Goal: Navigation & Orientation: Find specific page/section

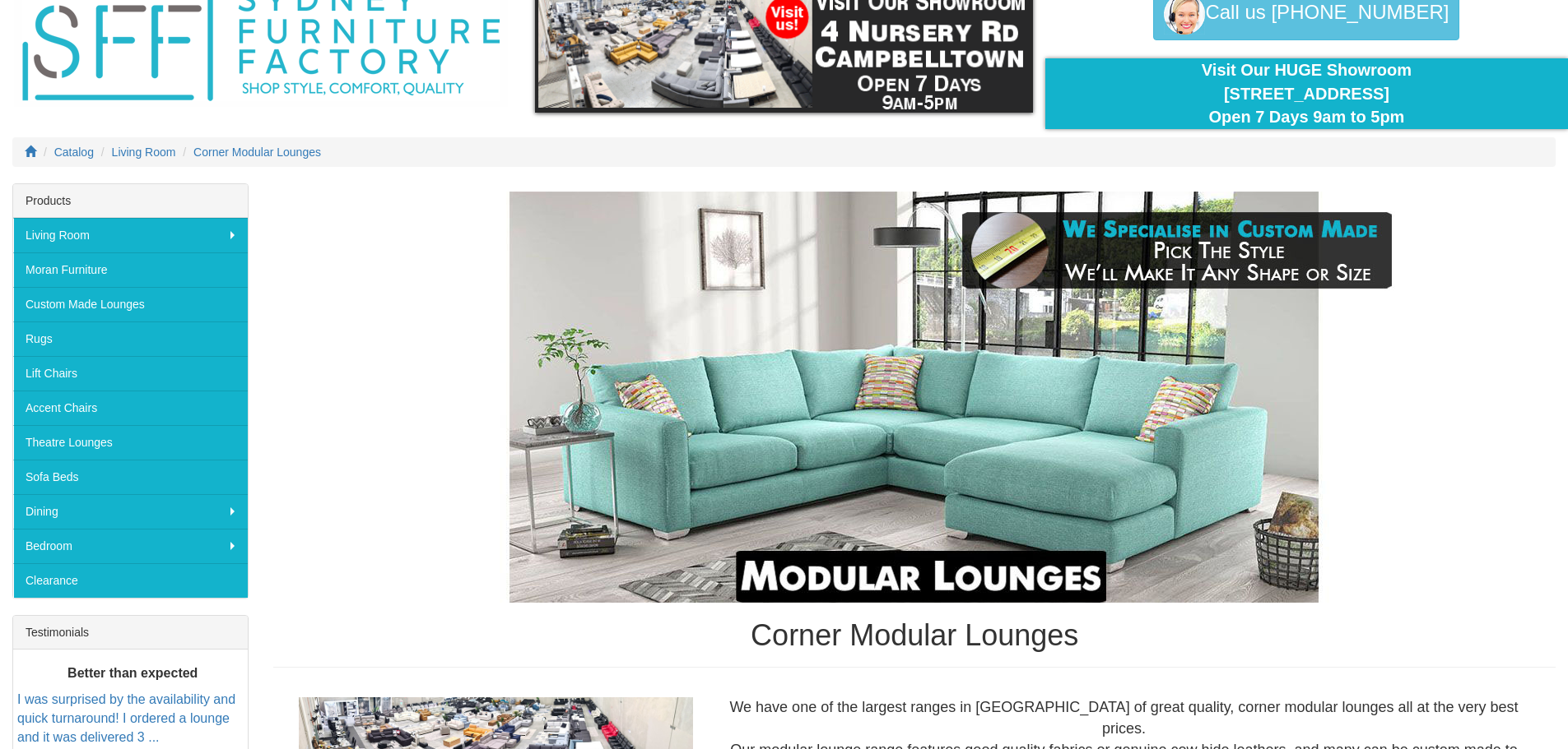
scroll to position [329, 0]
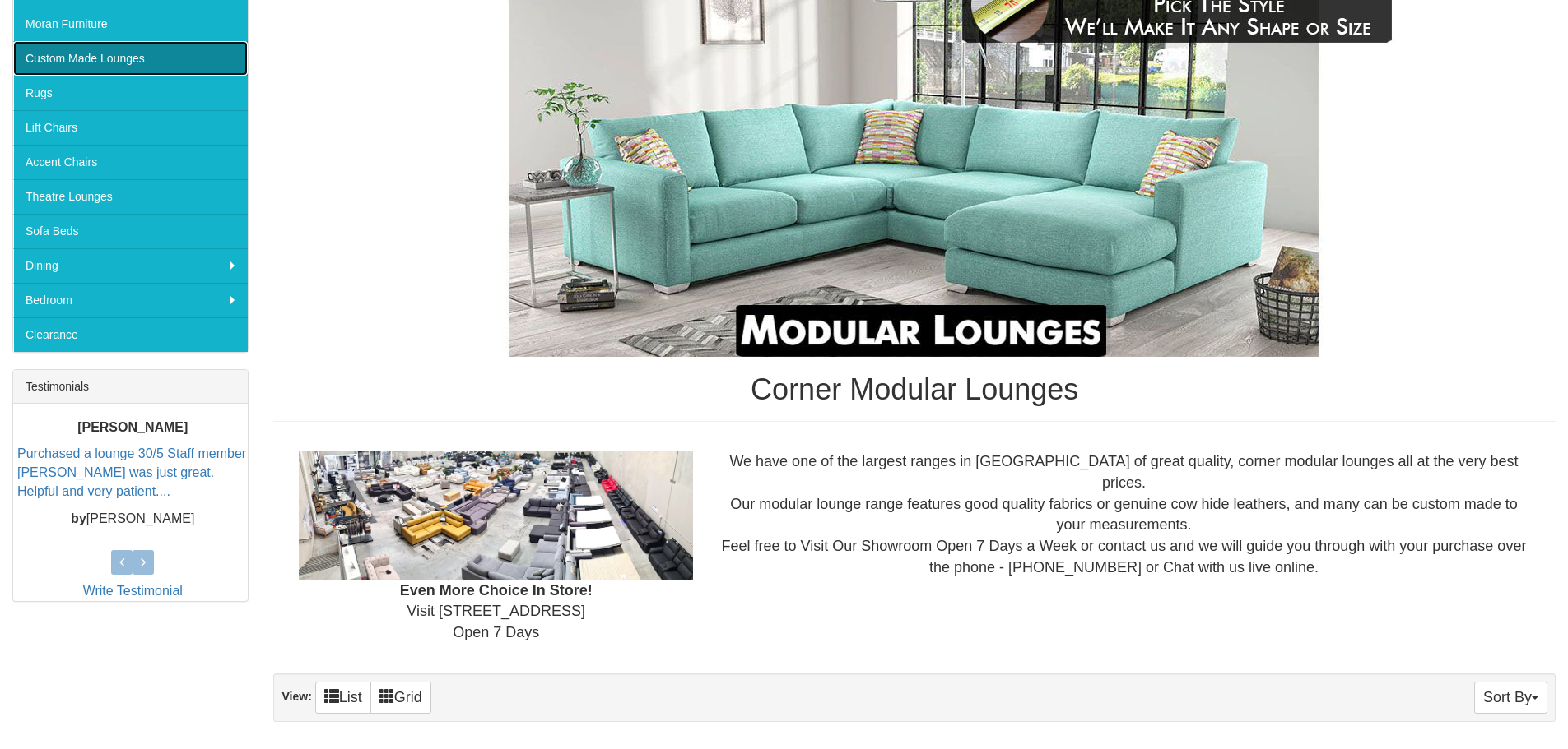
click at [121, 58] on link "Custom Made Lounges" at bounding box center [130, 58] width 235 height 35
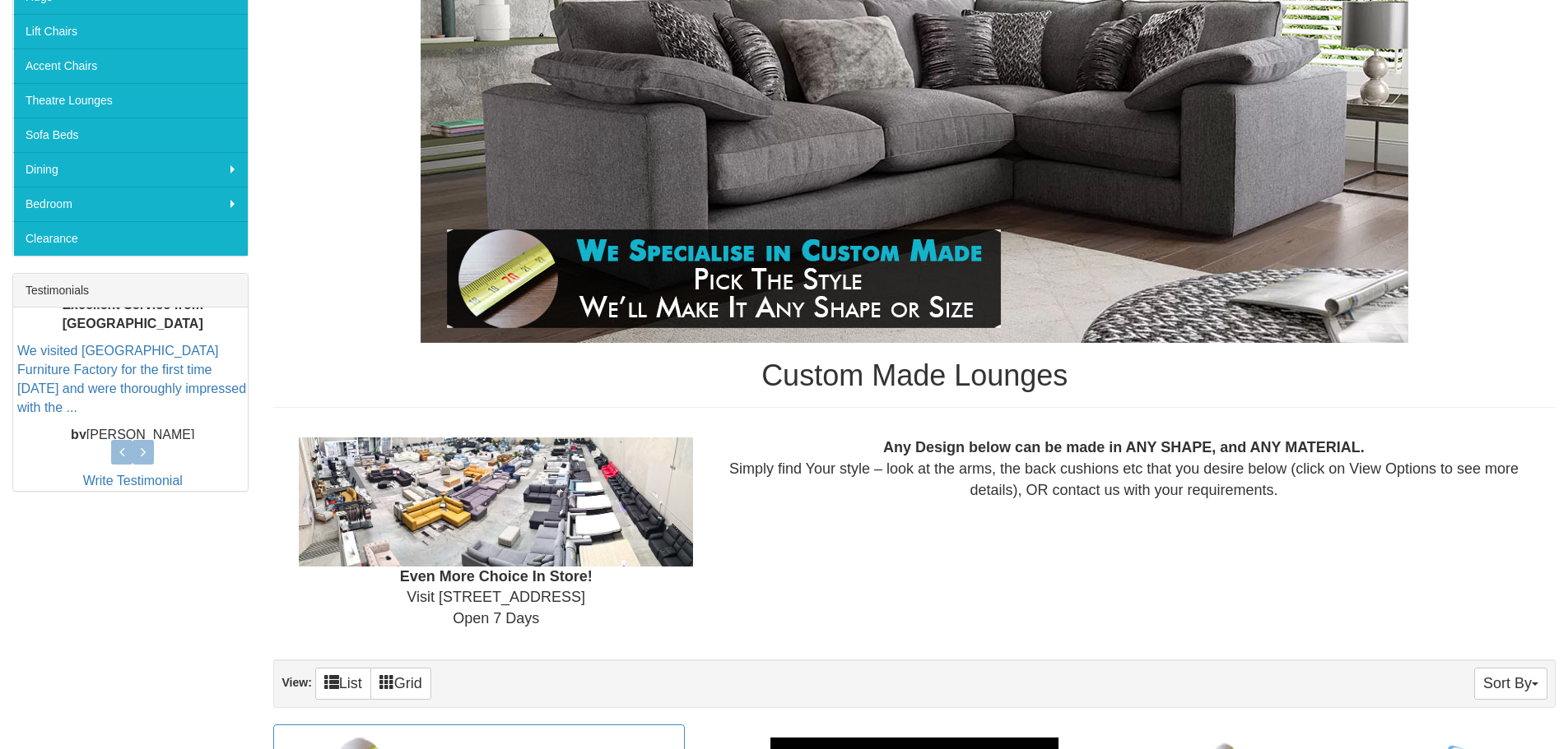
scroll to position [164, 0]
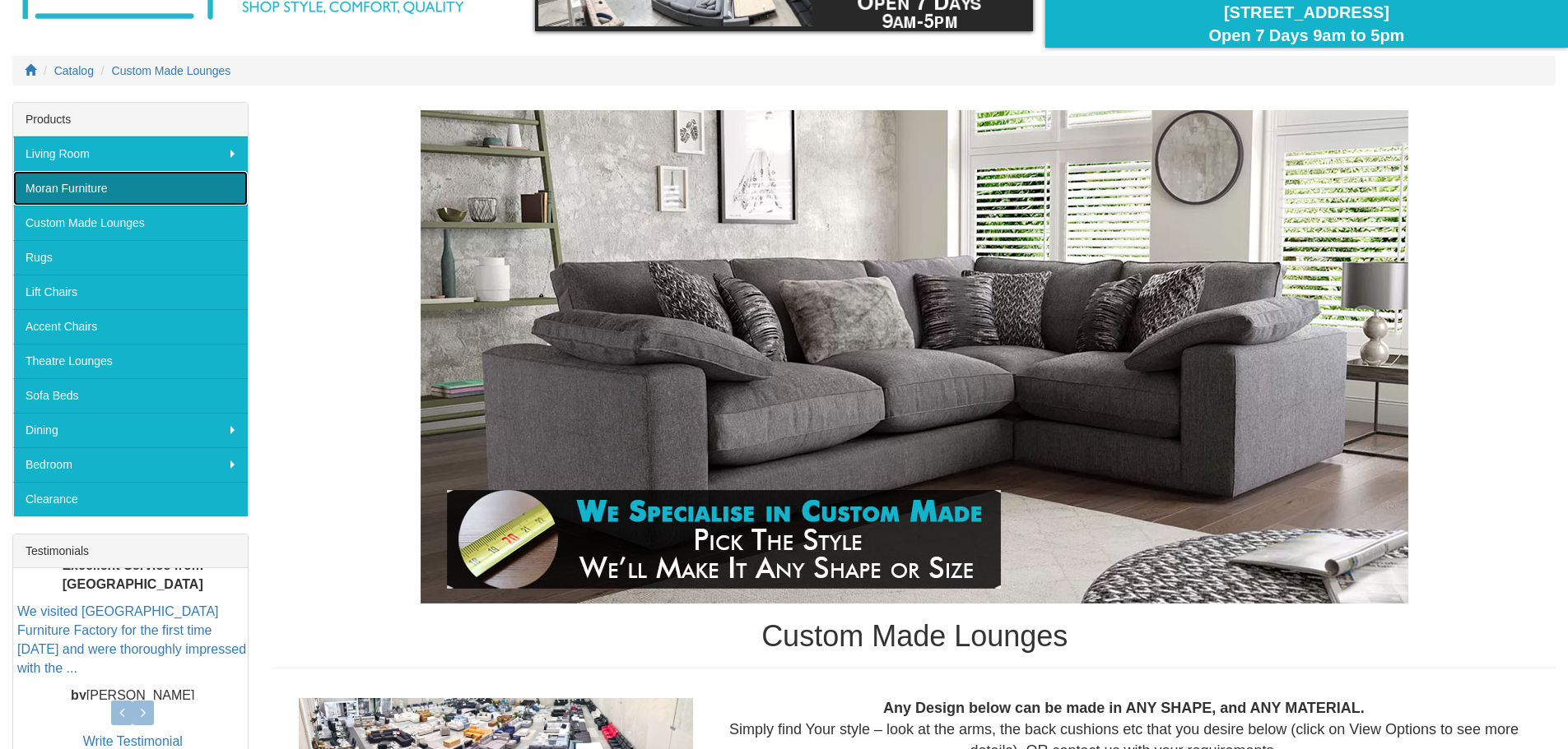
click at [79, 189] on link "Moran Furniture" at bounding box center [130, 189] width 235 height 35
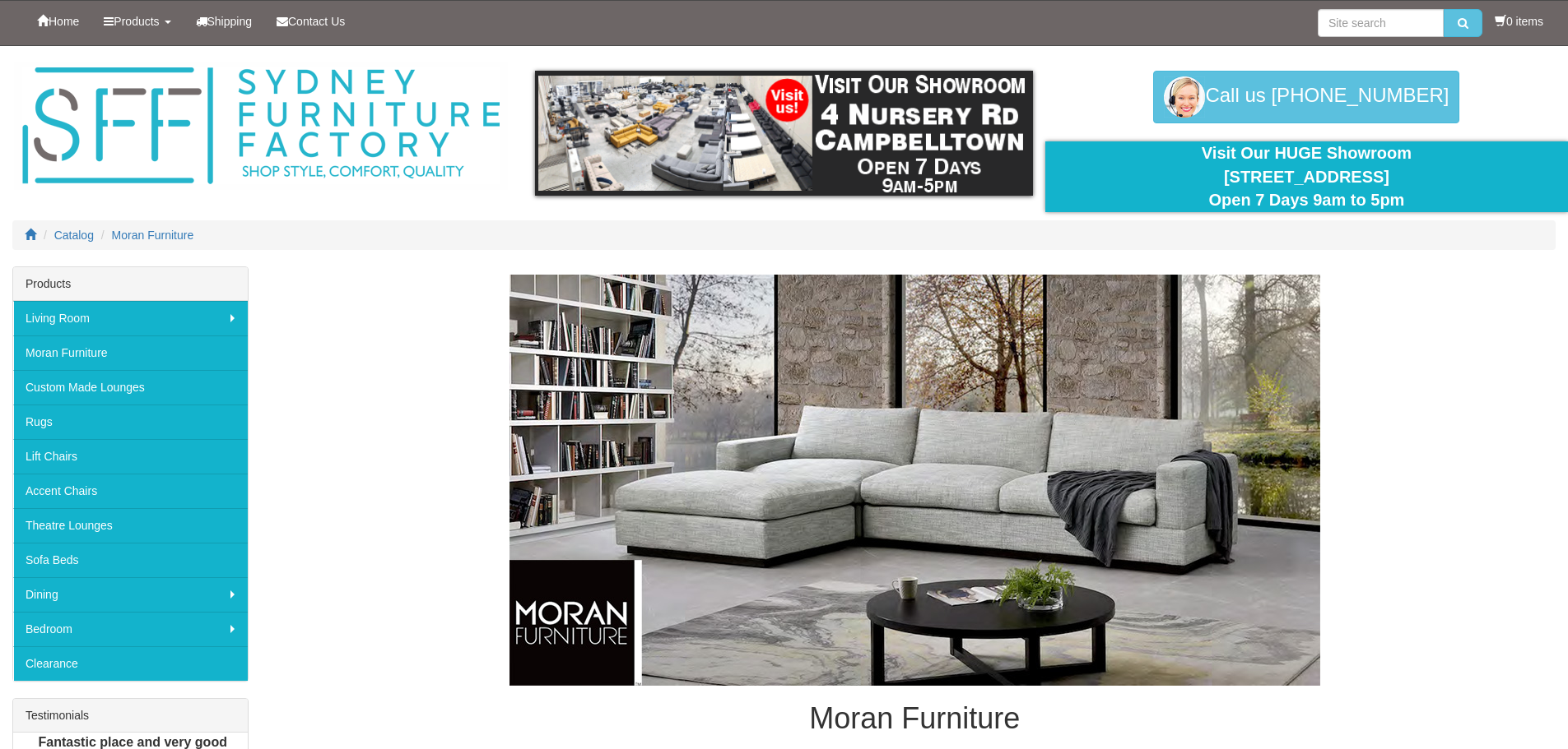
click at [916, 444] on img at bounding box center [915, 480] width 810 height 411
click at [569, 645] on img at bounding box center [915, 480] width 810 height 411
drag, startPoint x: 1047, startPoint y: 718, endPoint x: 802, endPoint y: 716, distance: 245.0
click at [802, 716] on h1 "Moran Furniture" at bounding box center [914, 719] width 1282 height 33
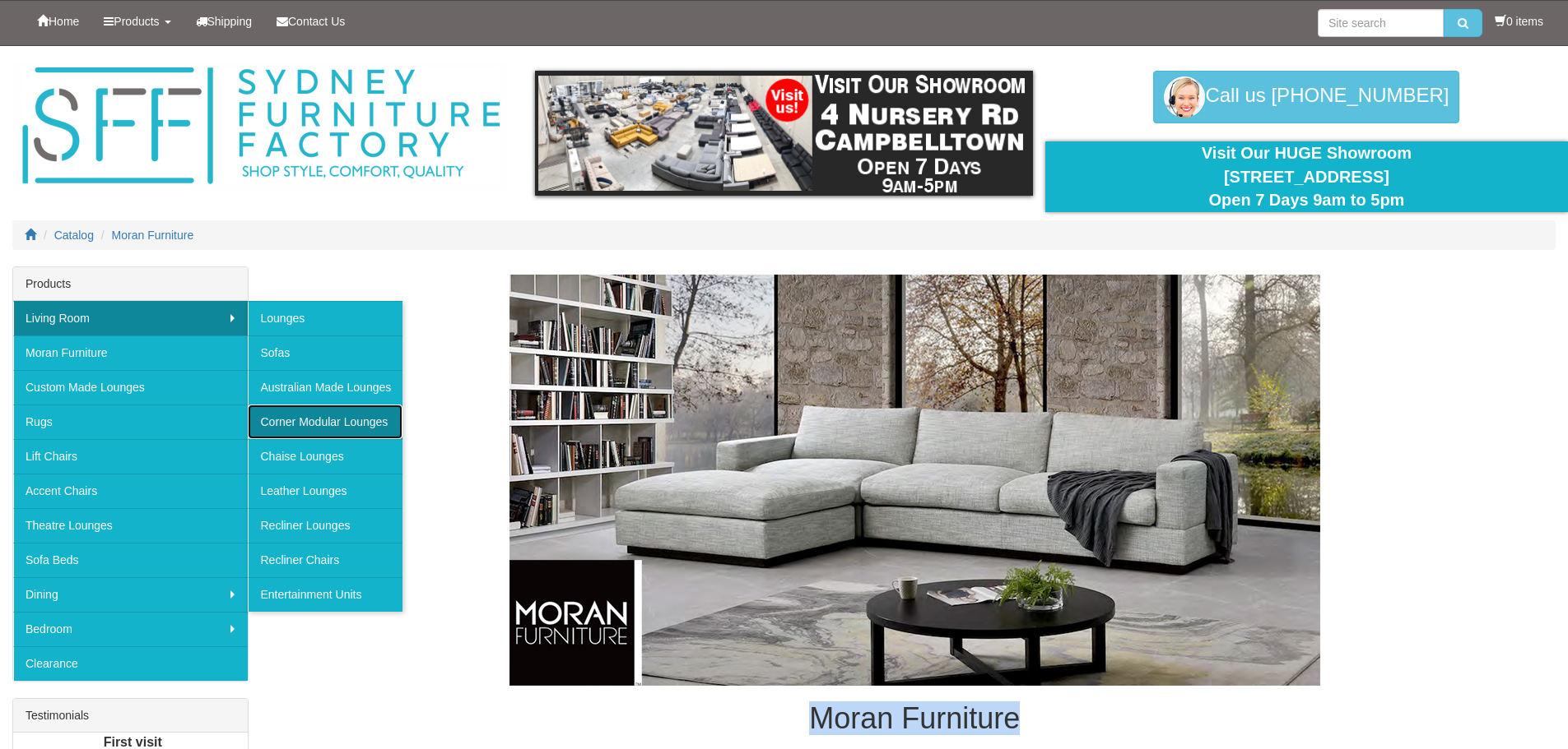
click at [340, 417] on link "Corner Modular Lounges" at bounding box center [325, 422] width 155 height 35
